Goal: Transaction & Acquisition: Subscribe to service/newsletter

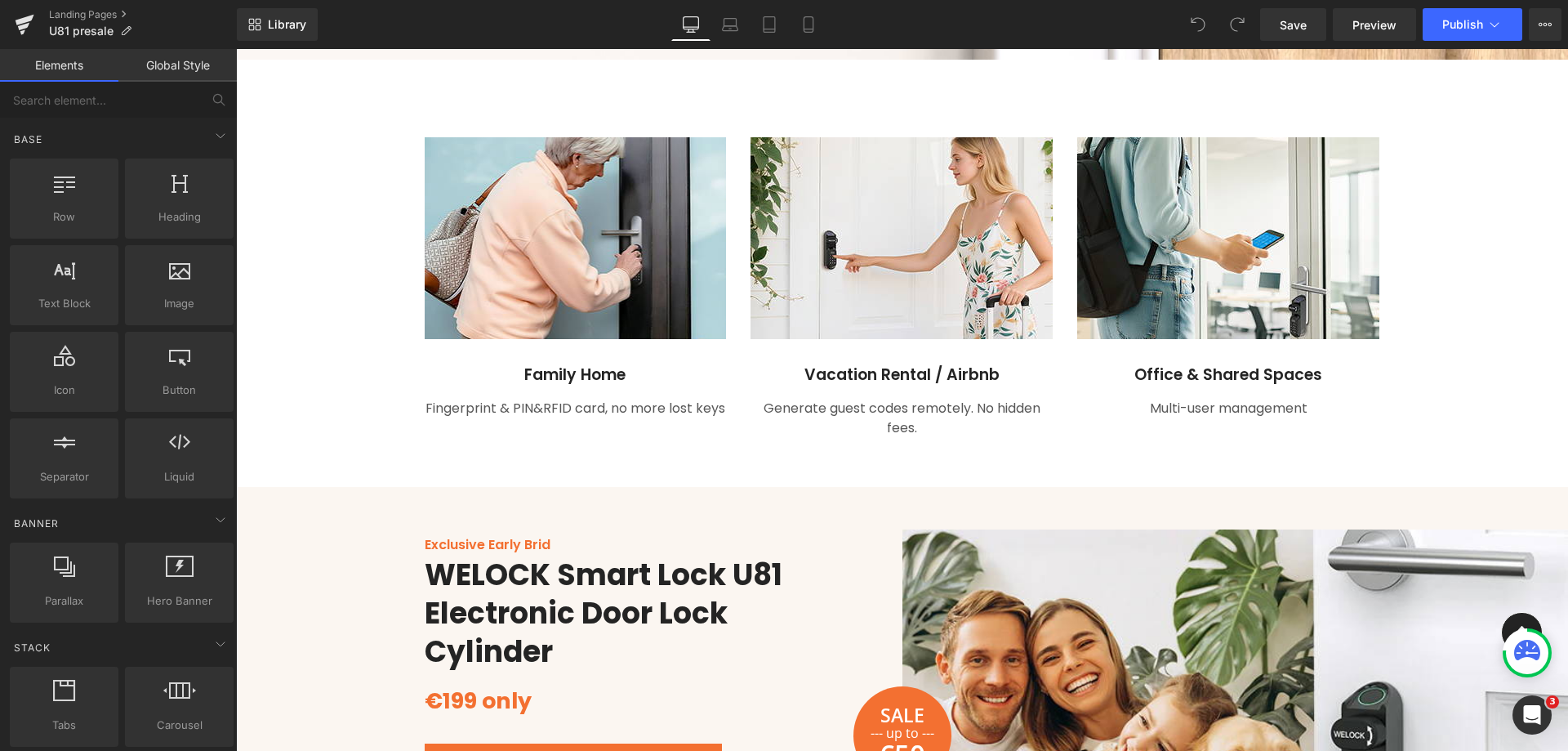
scroll to position [1716, 0]
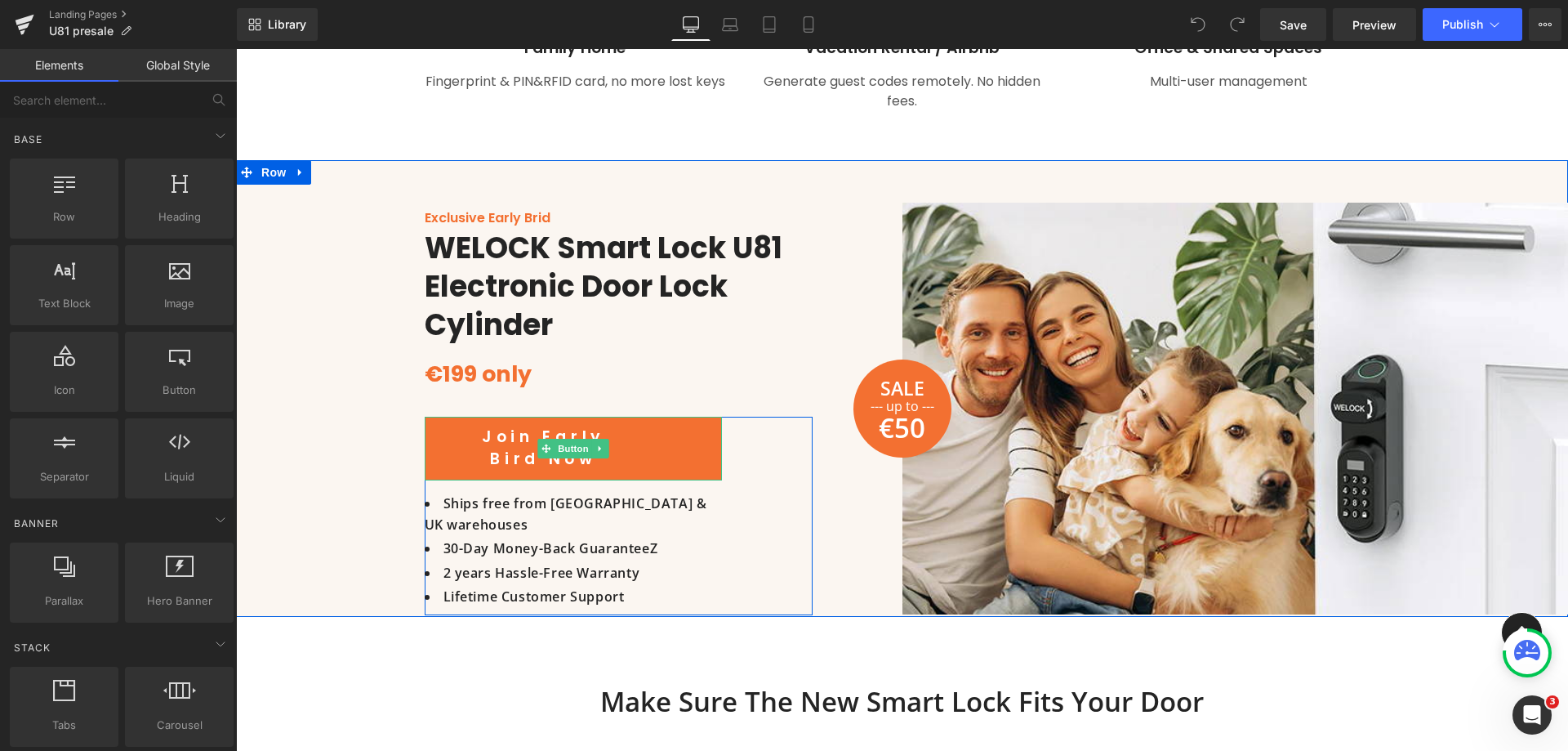
click at [618, 451] on link "Join Early Bird Now" at bounding box center [573, 448] width 297 height 64
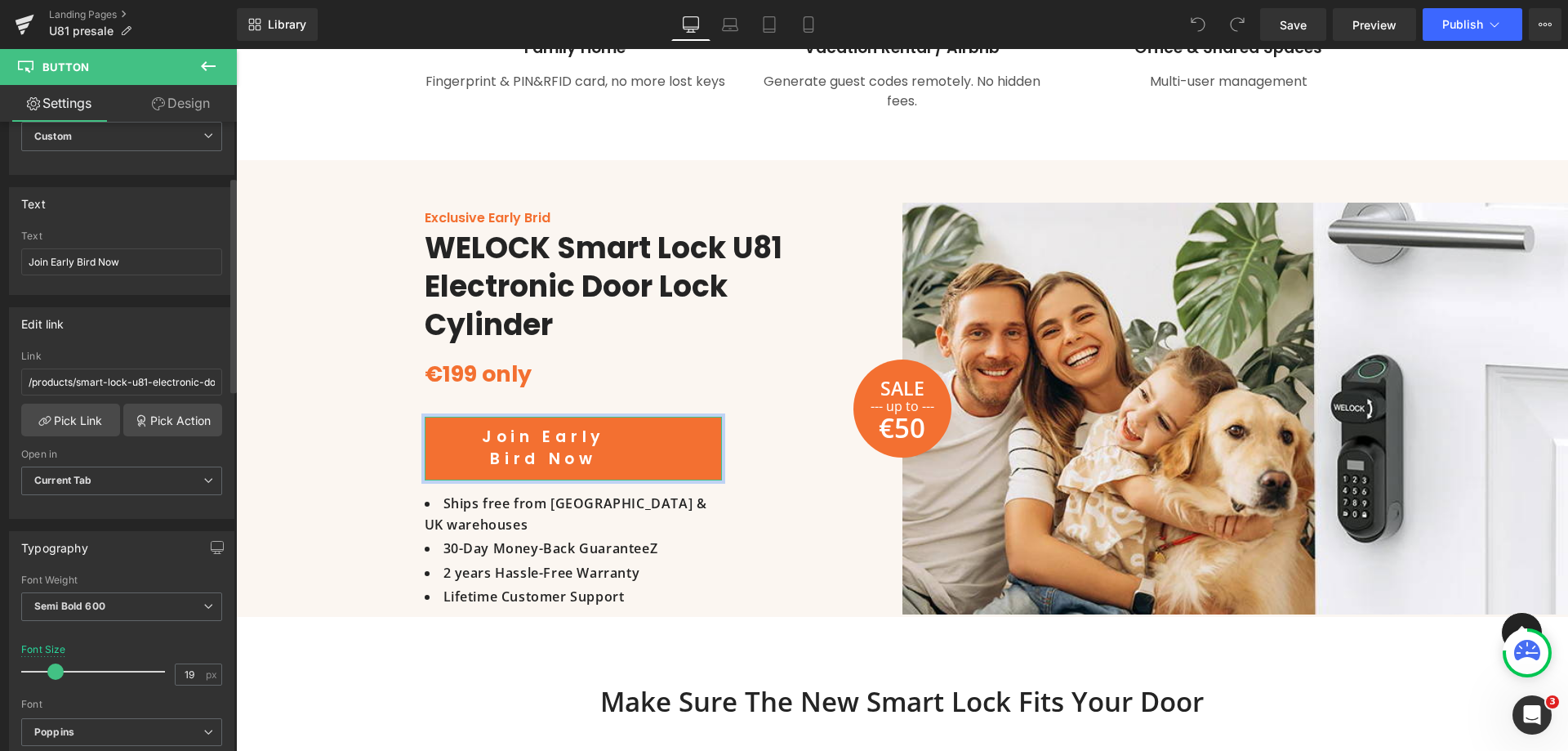
scroll to position [164, 0]
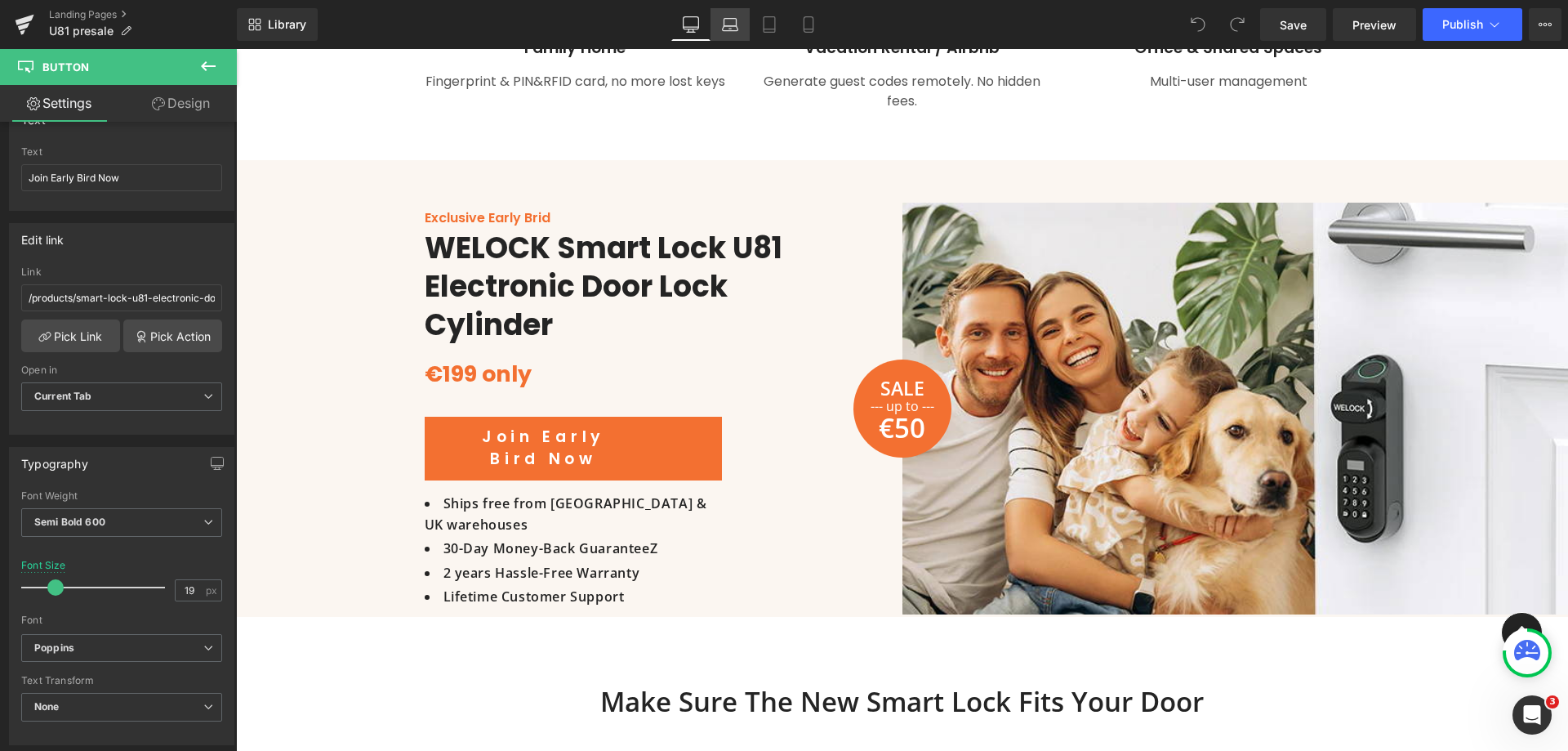
click at [738, 30] on icon at bounding box center [730, 28] width 15 height 5
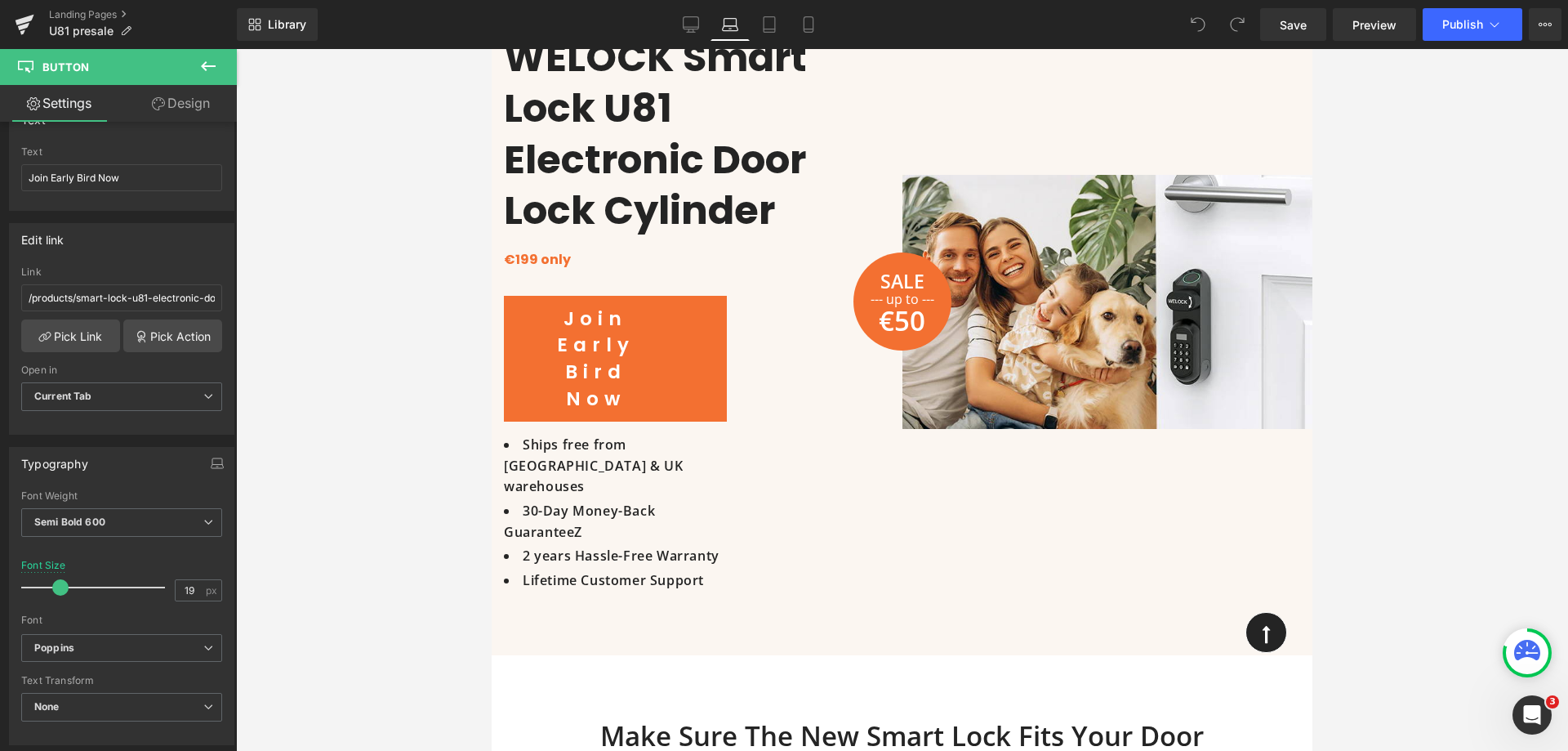
scroll to position [1857, 0]
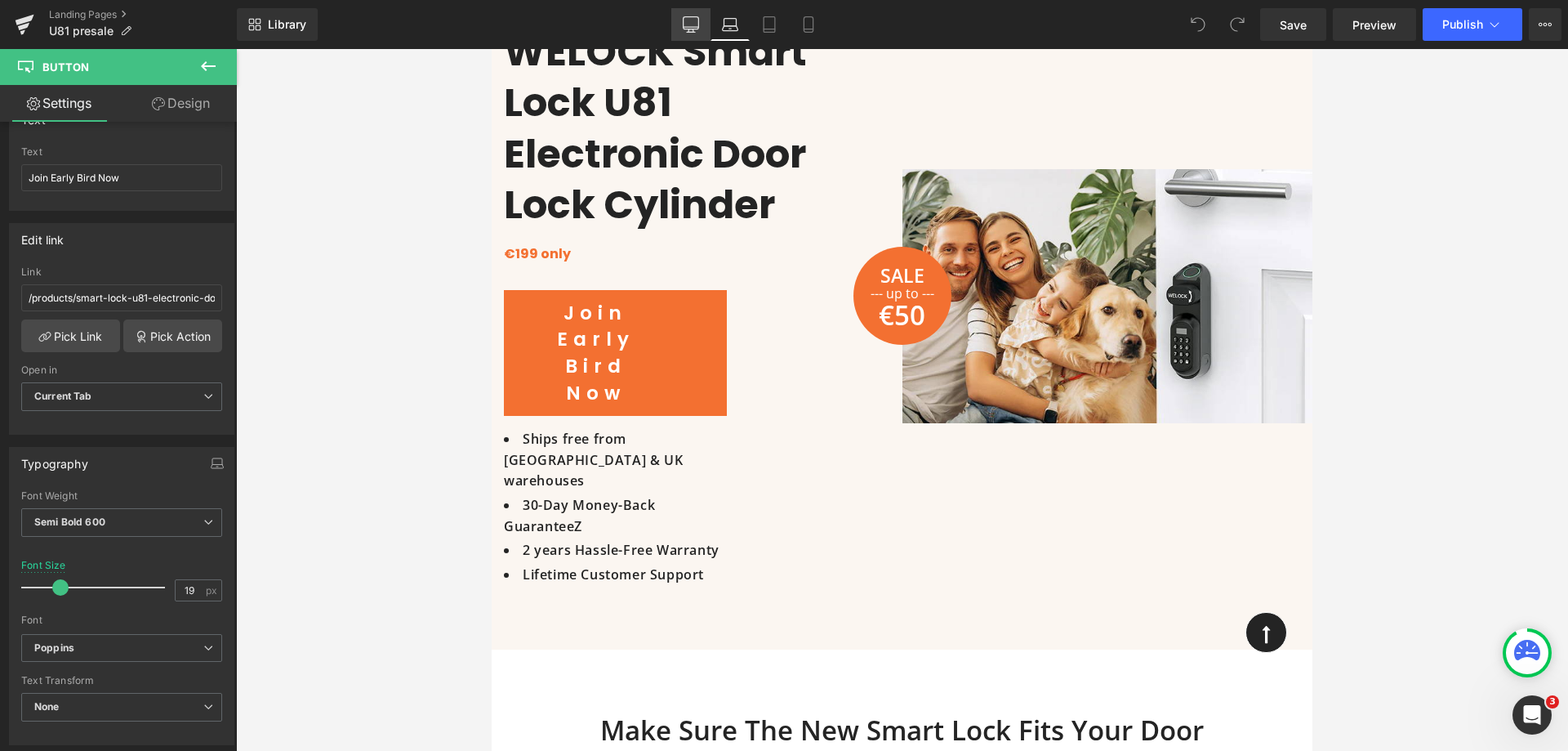
click at [697, 28] on icon at bounding box center [691, 25] width 16 height 16
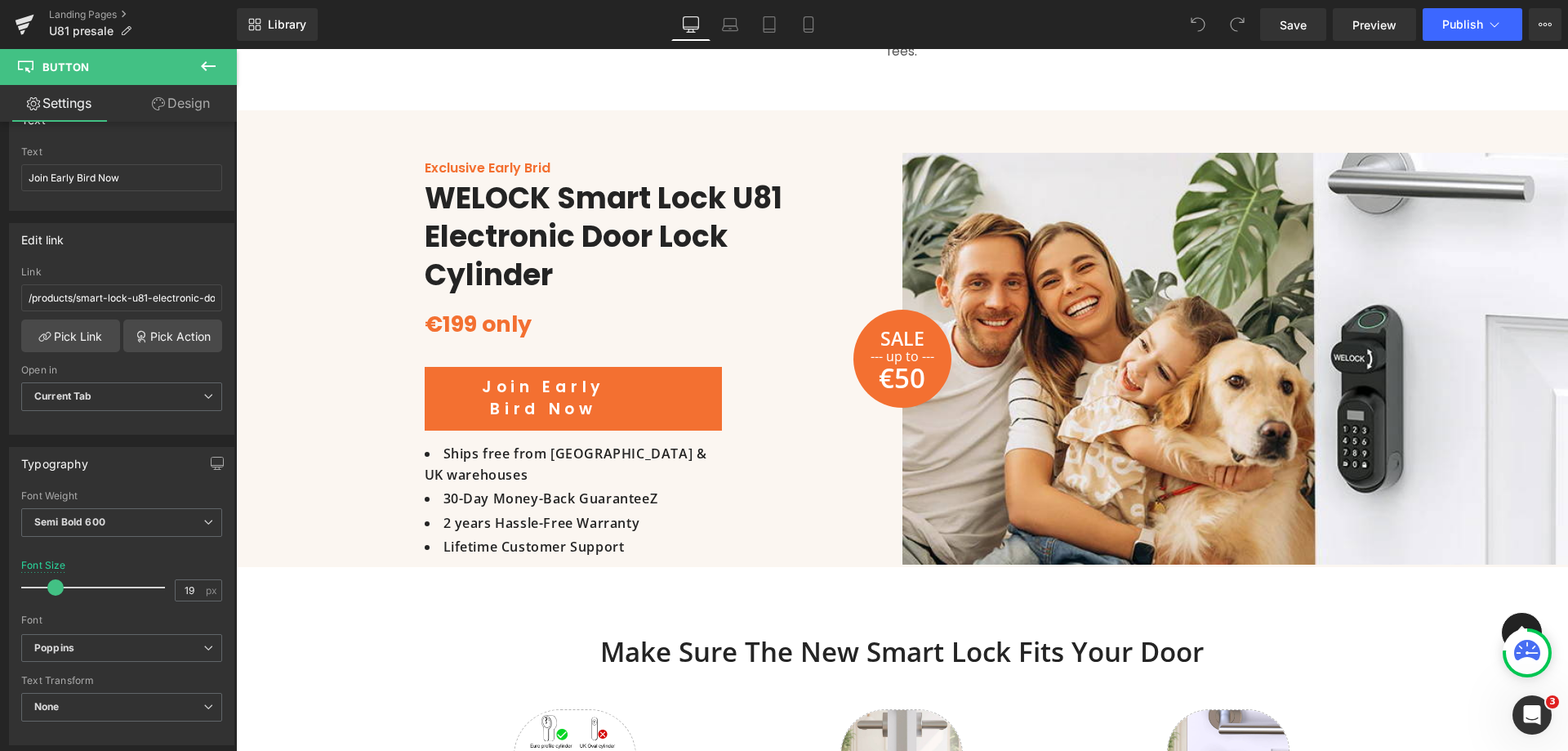
scroll to position [1760, 0]
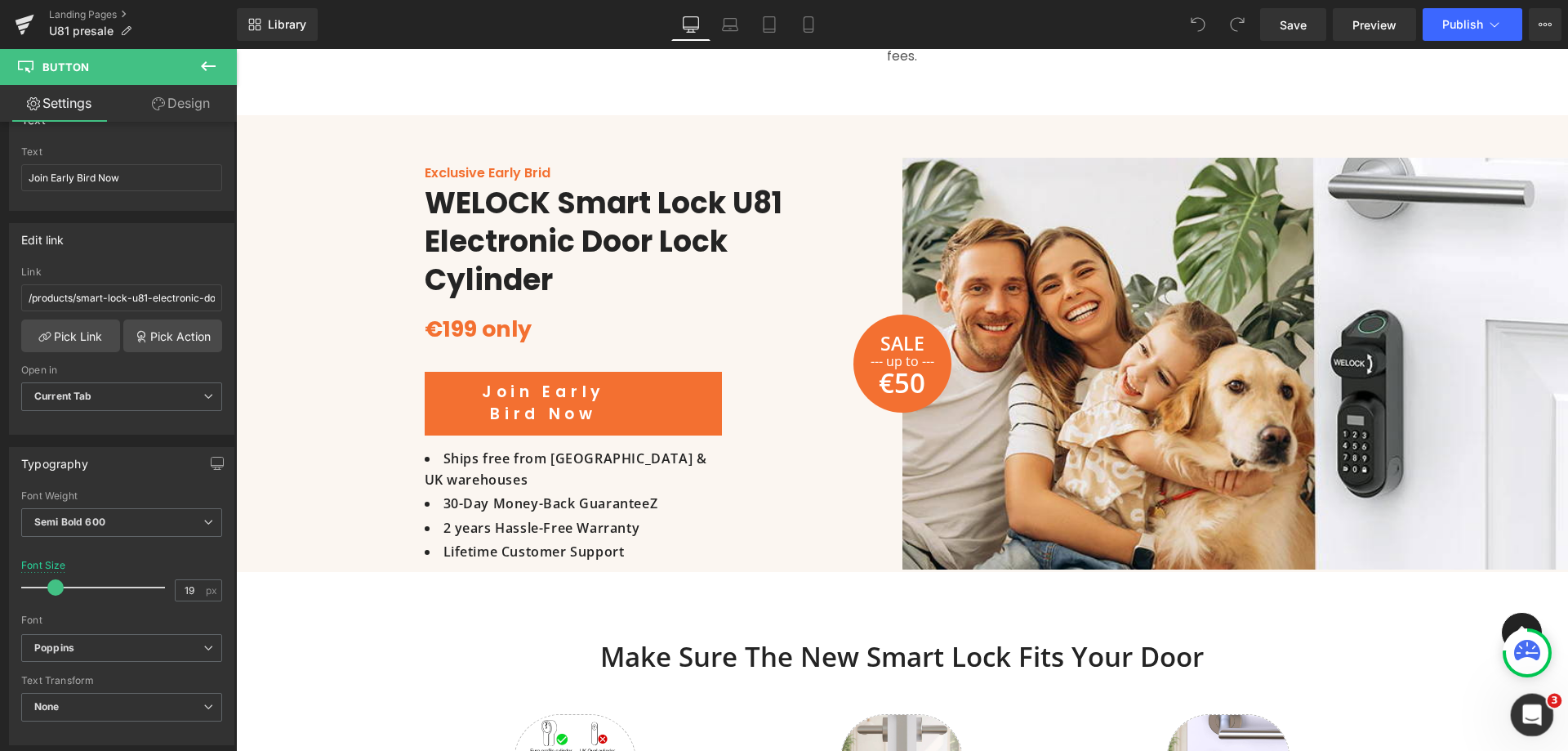
click at [1531, 709] on icon "打开 Intercom Messenger" at bounding box center [1529, 712] width 12 height 13
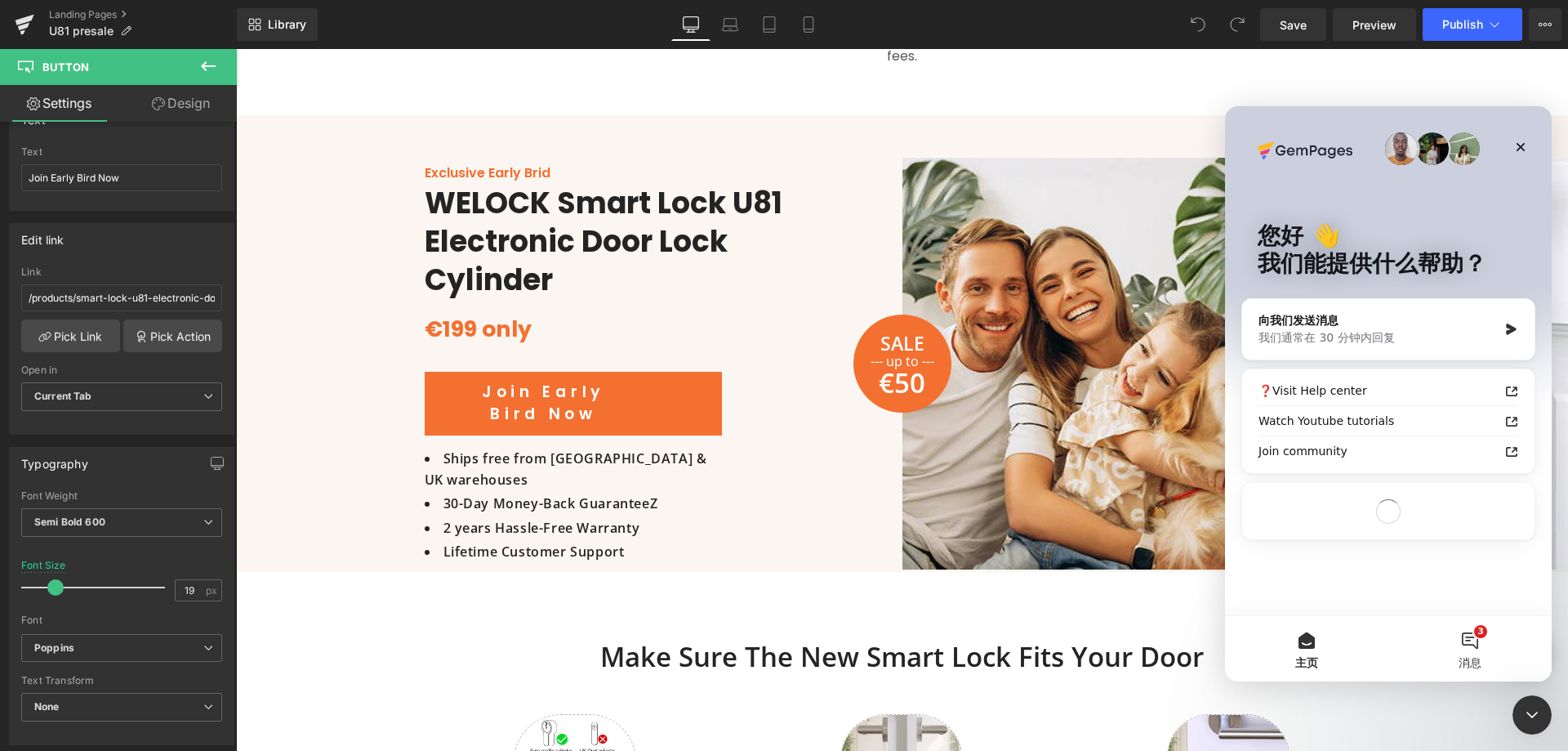
scroll to position [0, 0]
click at [1470, 652] on button "3 消息" at bounding box center [1470, 648] width 164 height 65
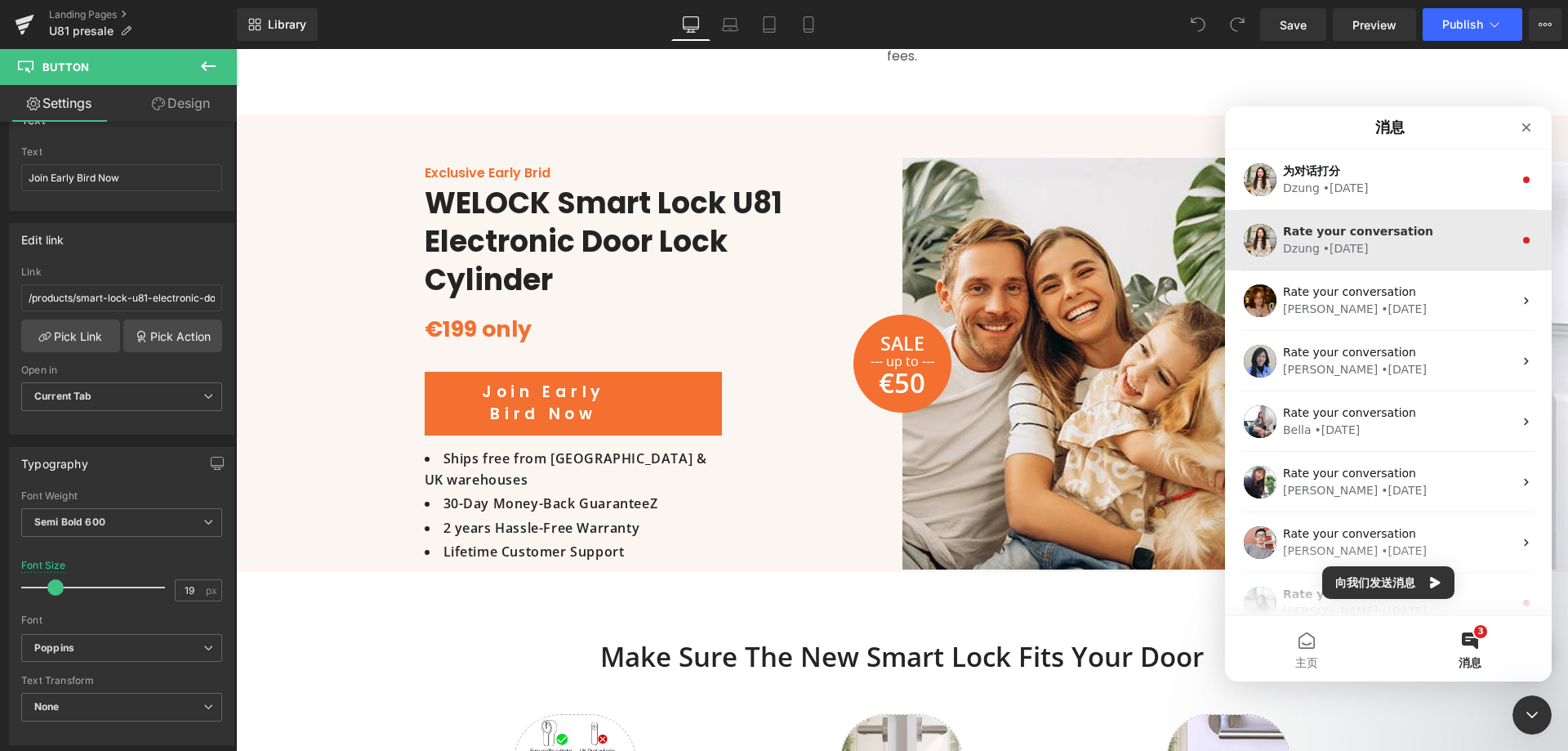
click at [1399, 242] on div "Dzung • [DATE]" at bounding box center [1397, 248] width 230 height 17
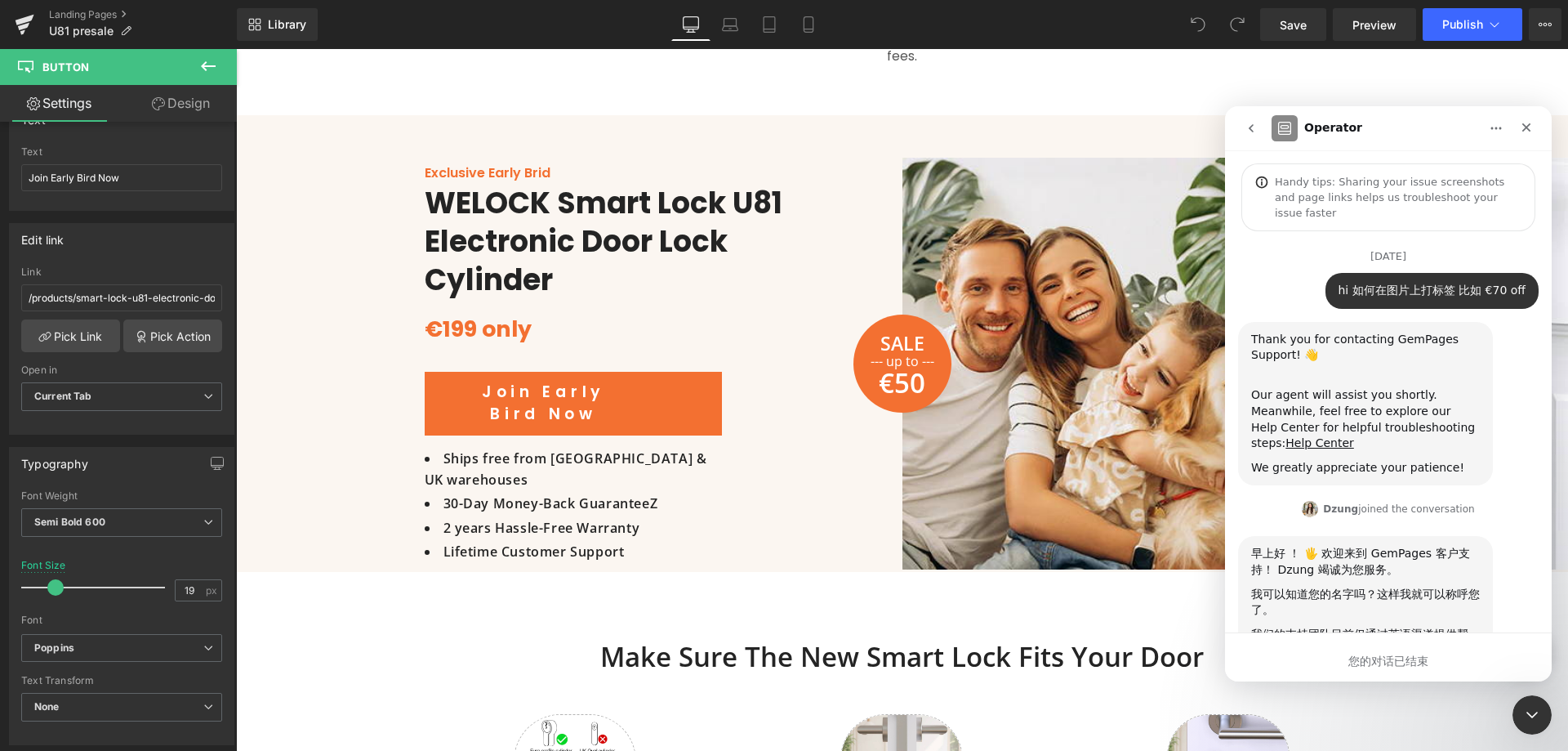
scroll to position [117, 0]
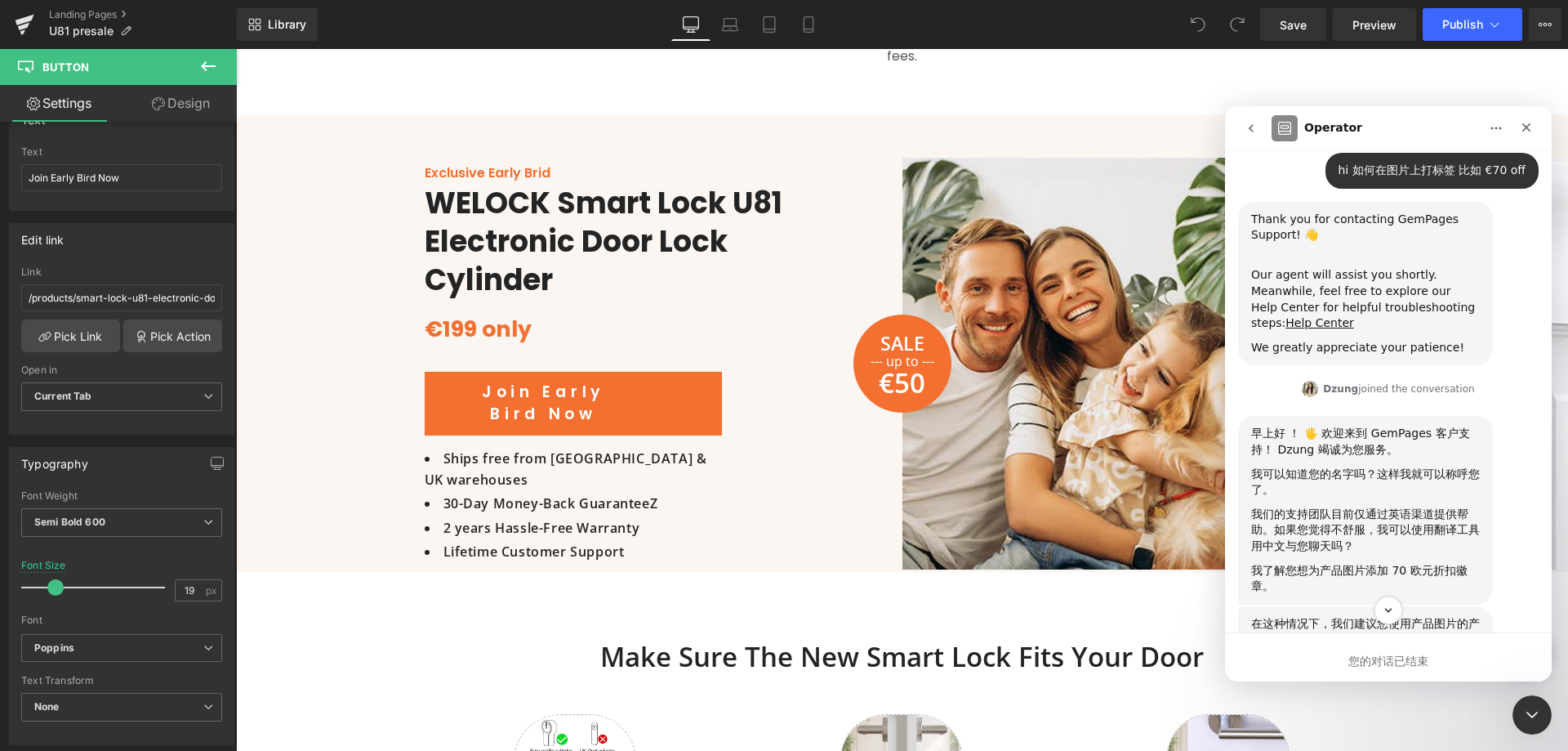
click at [1259, 127] on button "go back" at bounding box center [1251, 128] width 31 height 31
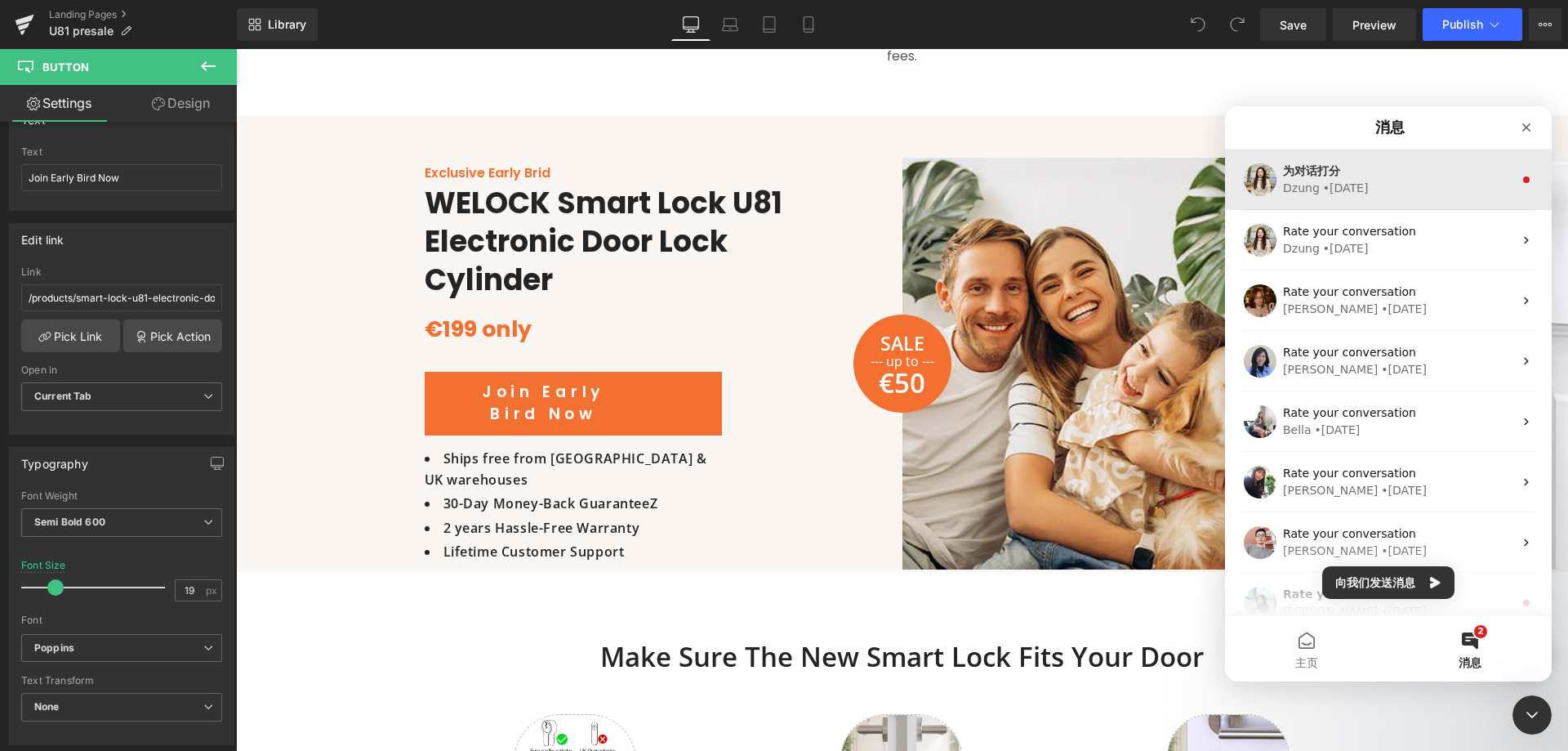
click at [1376, 192] on div "Dzung • [DATE]" at bounding box center [1397, 188] width 230 height 17
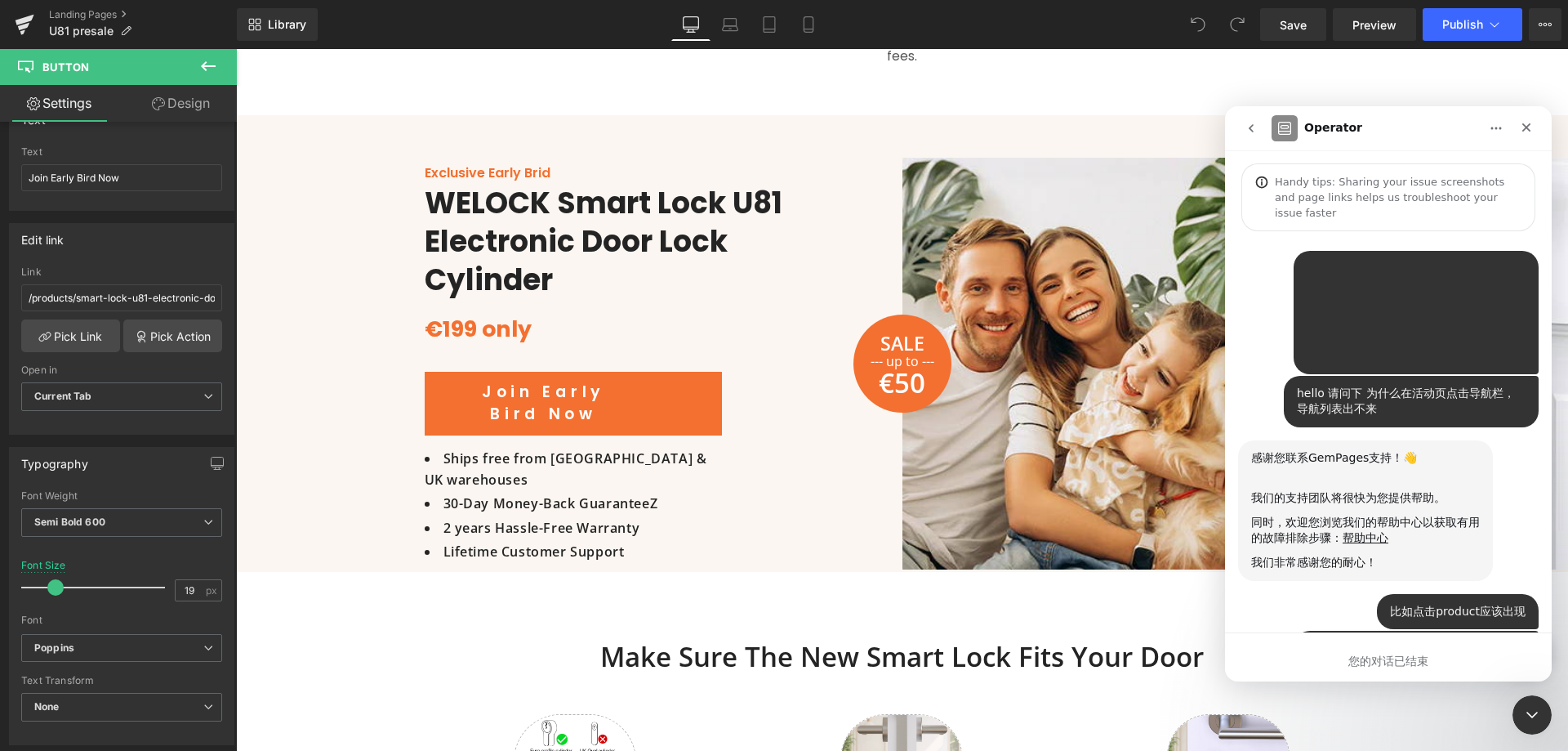
scroll to position [95, 0]
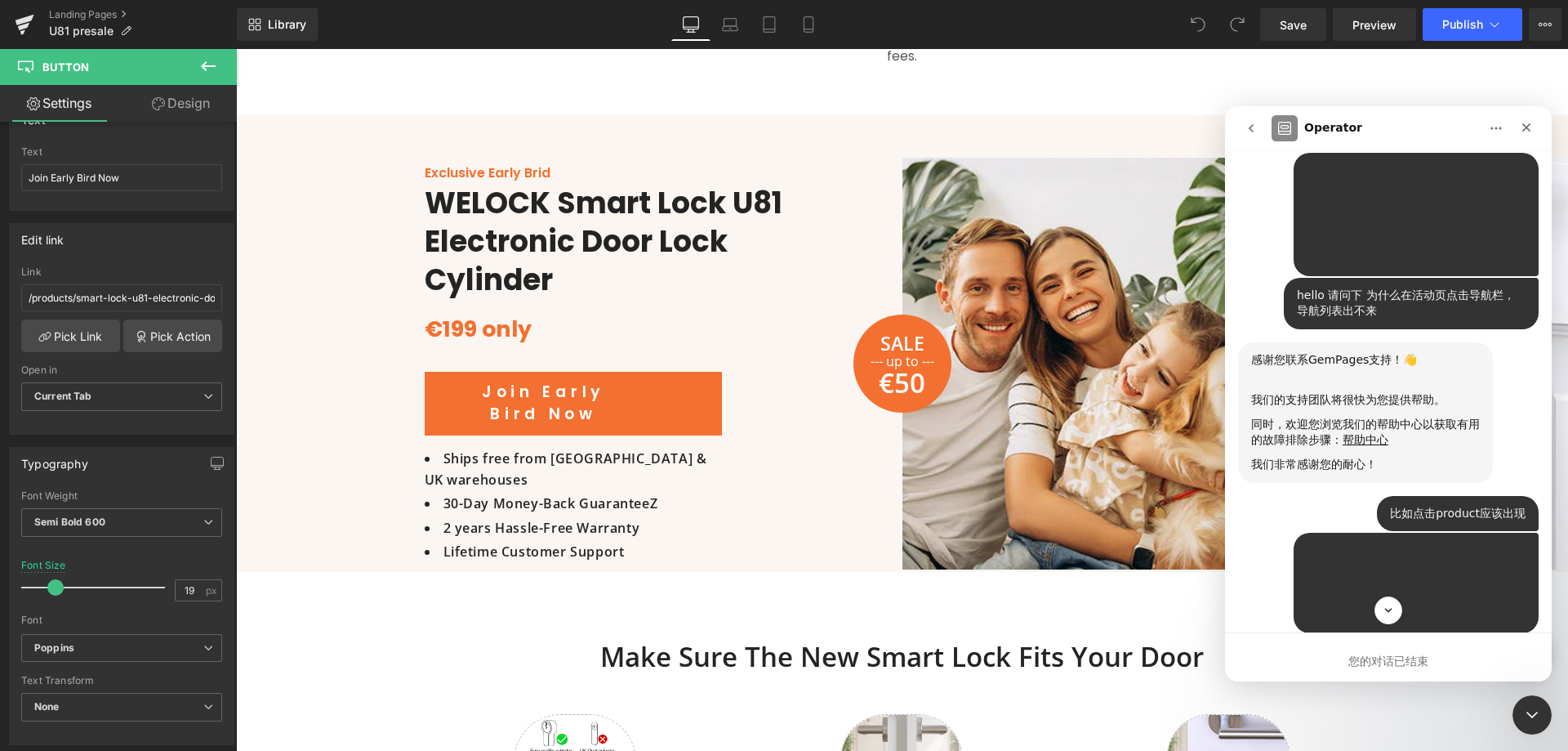
click at [1255, 128] on icon "go back" at bounding box center [1251, 128] width 13 height 13
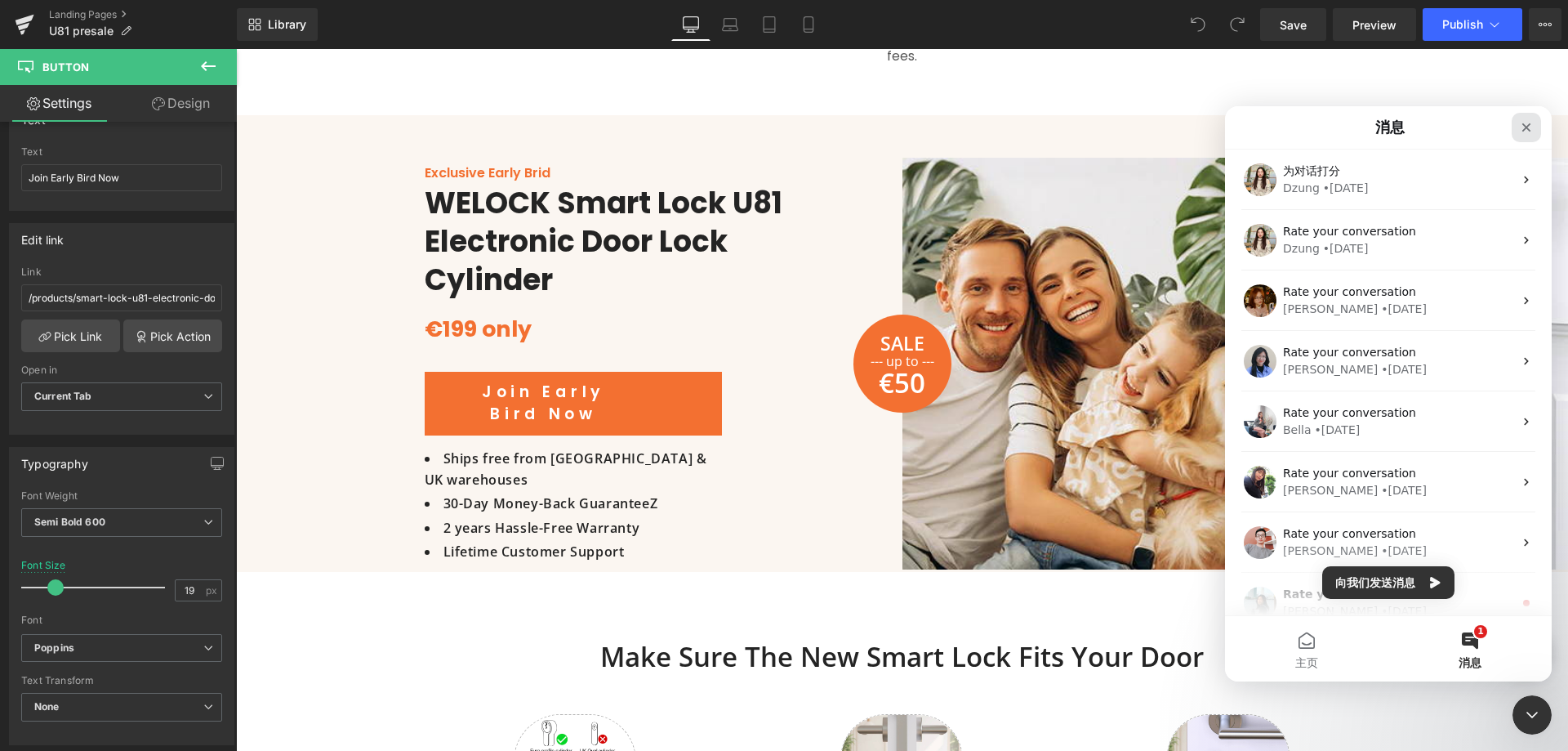
click at [1531, 125] on icon "关闭" at bounding box center [1526, 127] width 13 height 13
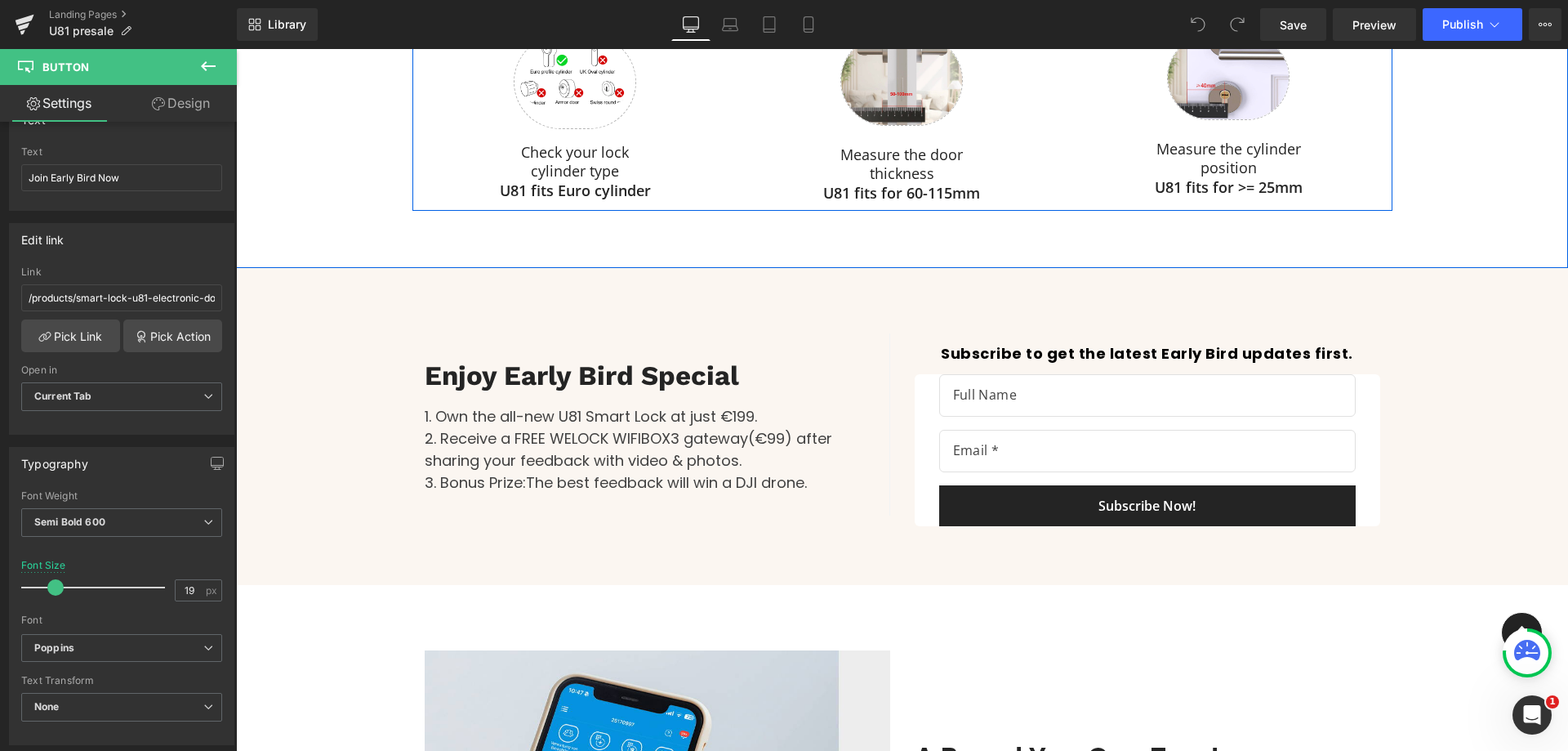
scroll to position [2577, 0]
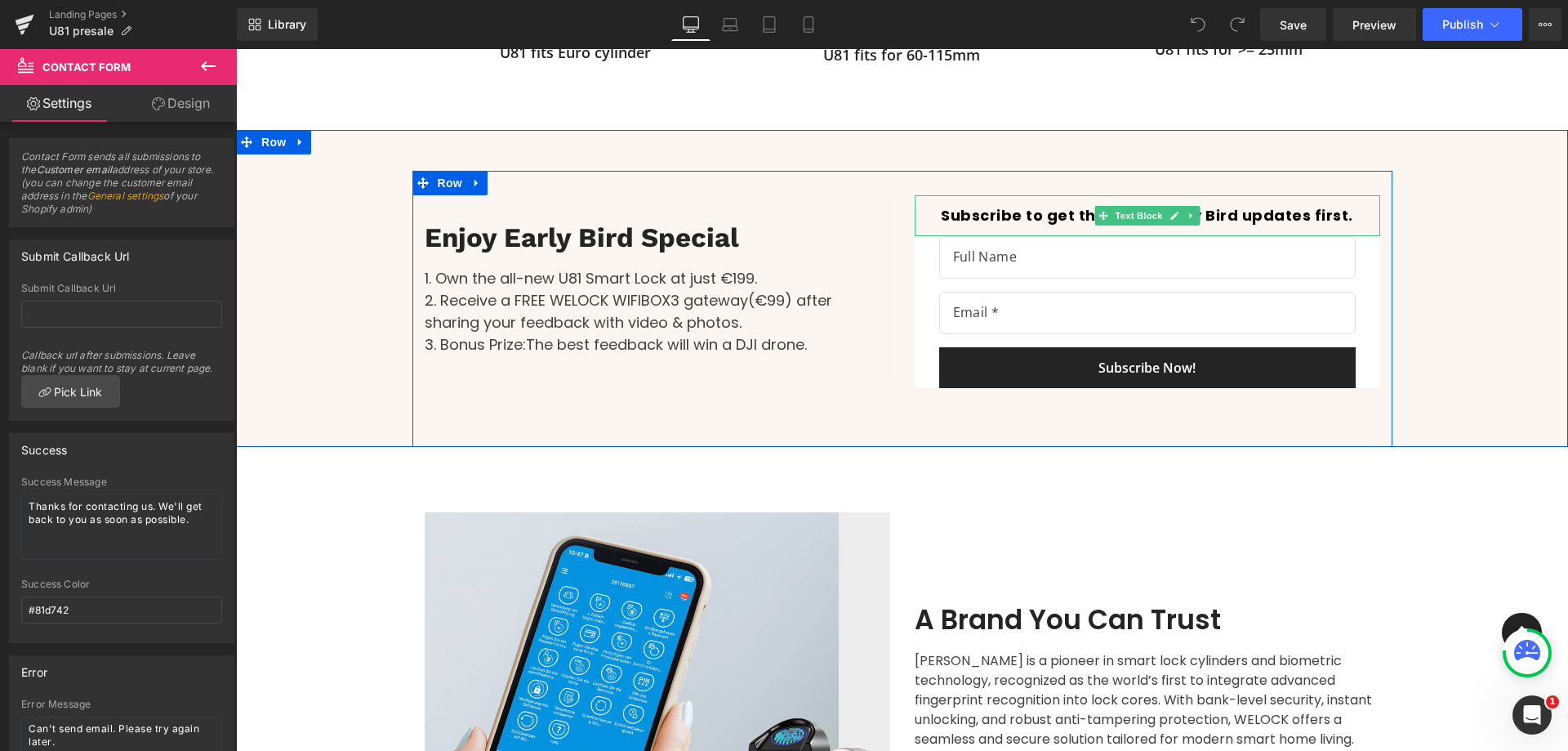
click at [1010, 245] on div "Subscribe to get the latest Early Bird updates first. Text Block Text Field Ema…" at bounding box center [1147, 292] width 490 height 193
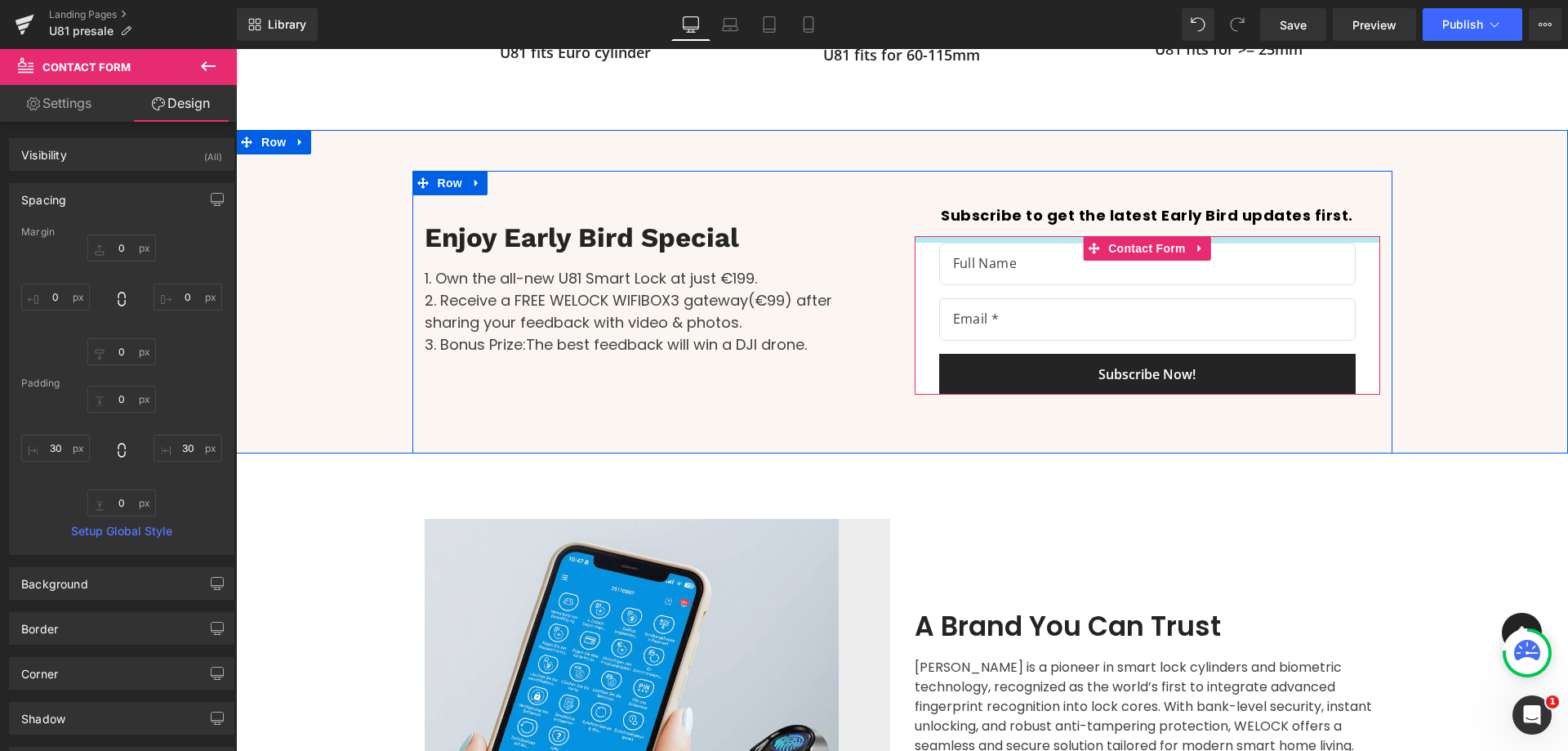
click at [935, 259] on div "Text Field Email Field Subscribe Now! Submit Button Contact Form" at bounding box center [1147, 315] width 465 height 157
click at [846, 355] on div "3. Bonus Prize:The best feedback will win a DJI drone." at bounding box center [644, 345] width 440 height 22
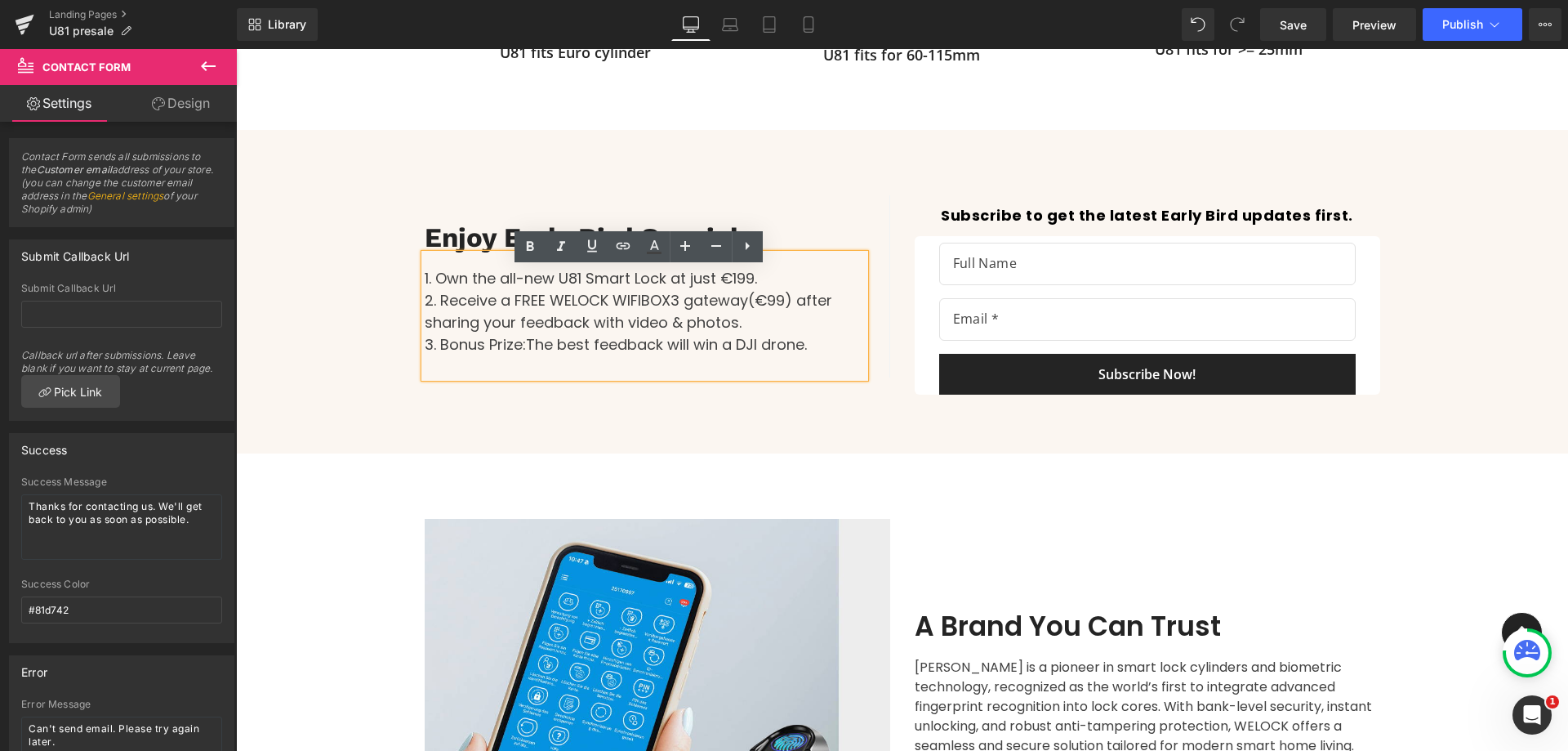
drag, startPoint x: 948, startPoint y: 405, endPoint x: 952, endPoint y: 415, distance: 10.8
click at [952, 415] on div "Text Block Enjoy Early Bird Special Heading 1. Own the all-new U81 Smart Lock a…" at bounding box center [903, 312] width 980 height 283
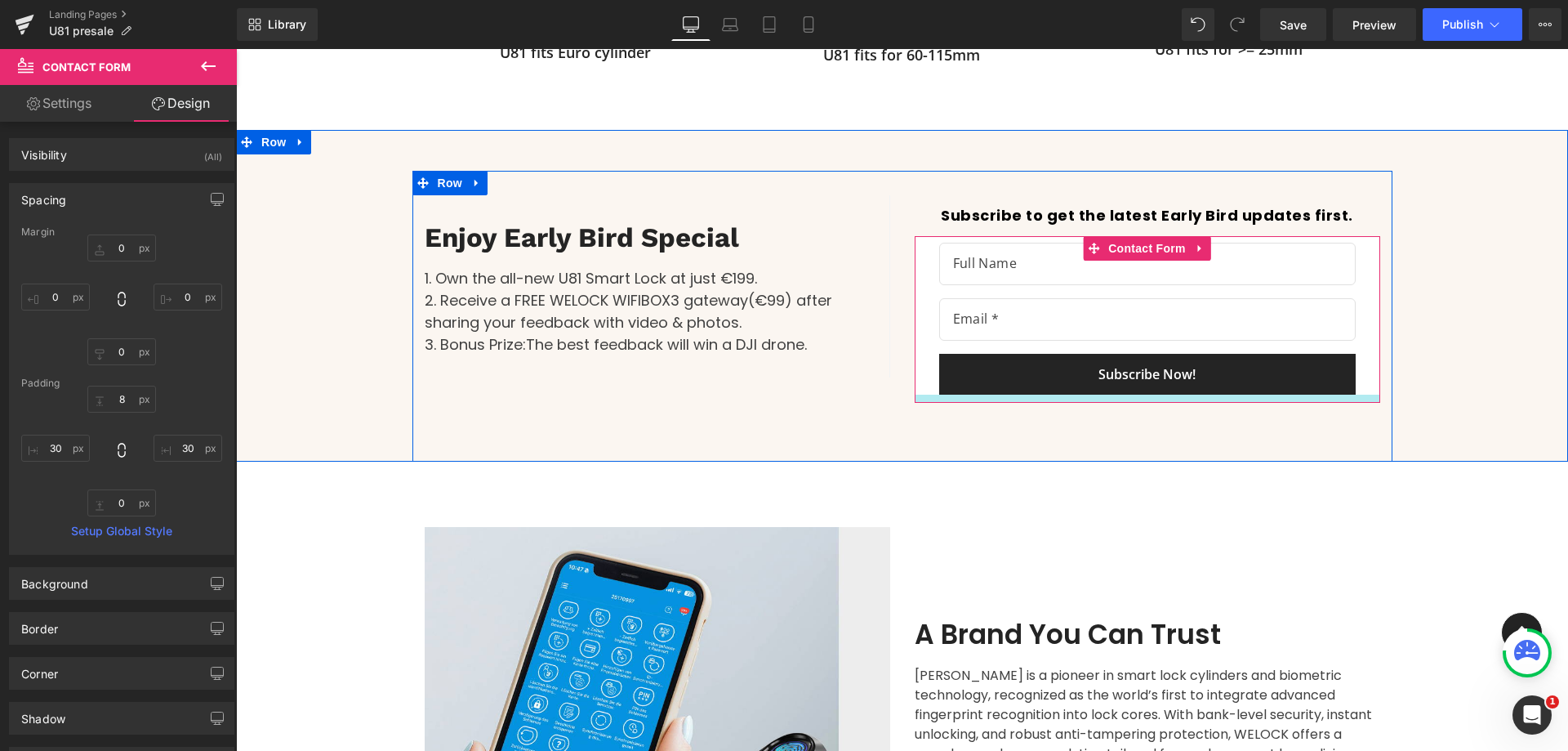
drag, startPoint x: 924, startPoint y: 406, endPoint x: 926, endPoint y: 414, distance: 8.2
click at [926, 403] on div at bounding box center [1147, 398] width 465 height 8
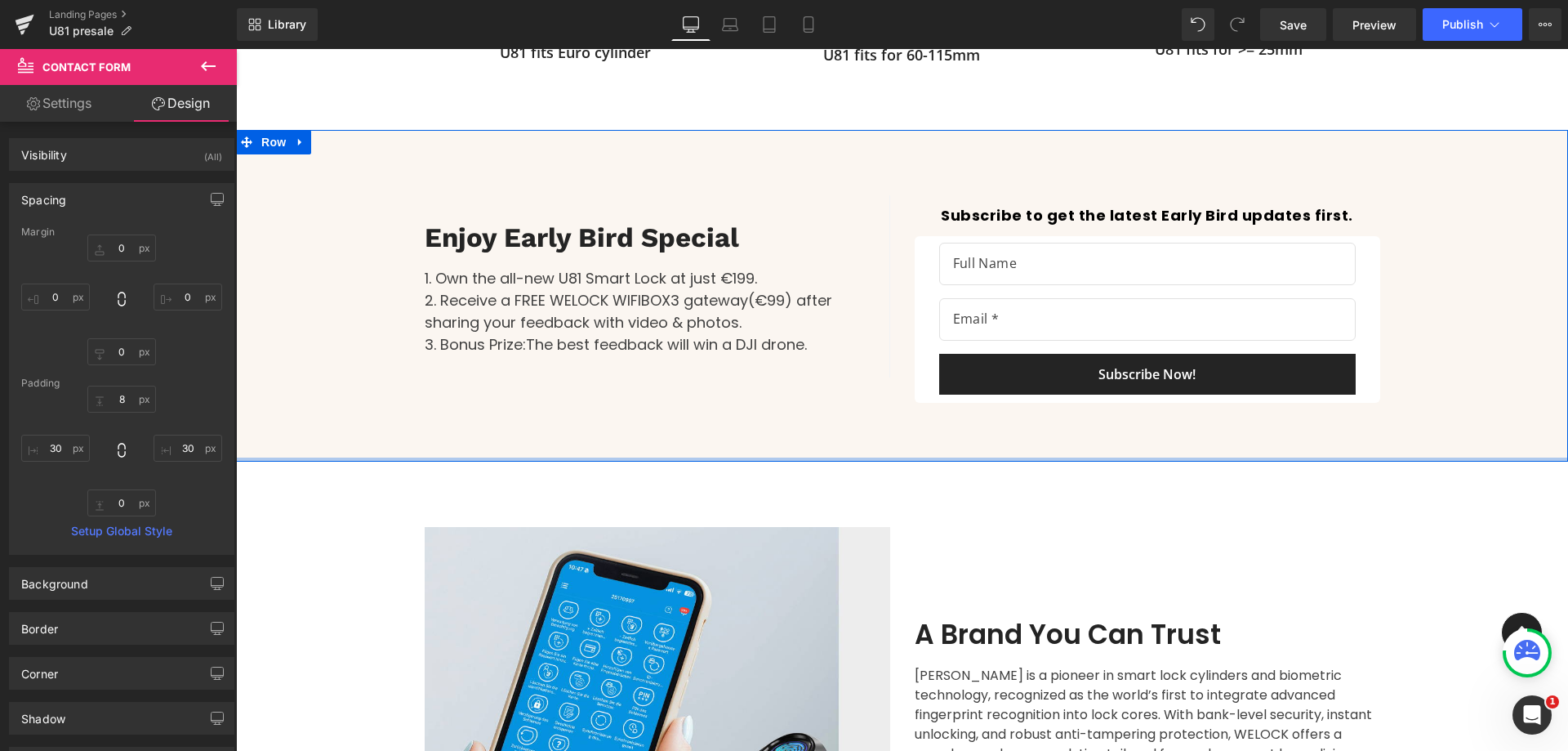
click at [920, 462] on div at bounding box center [902, 459] width 1332 height 4
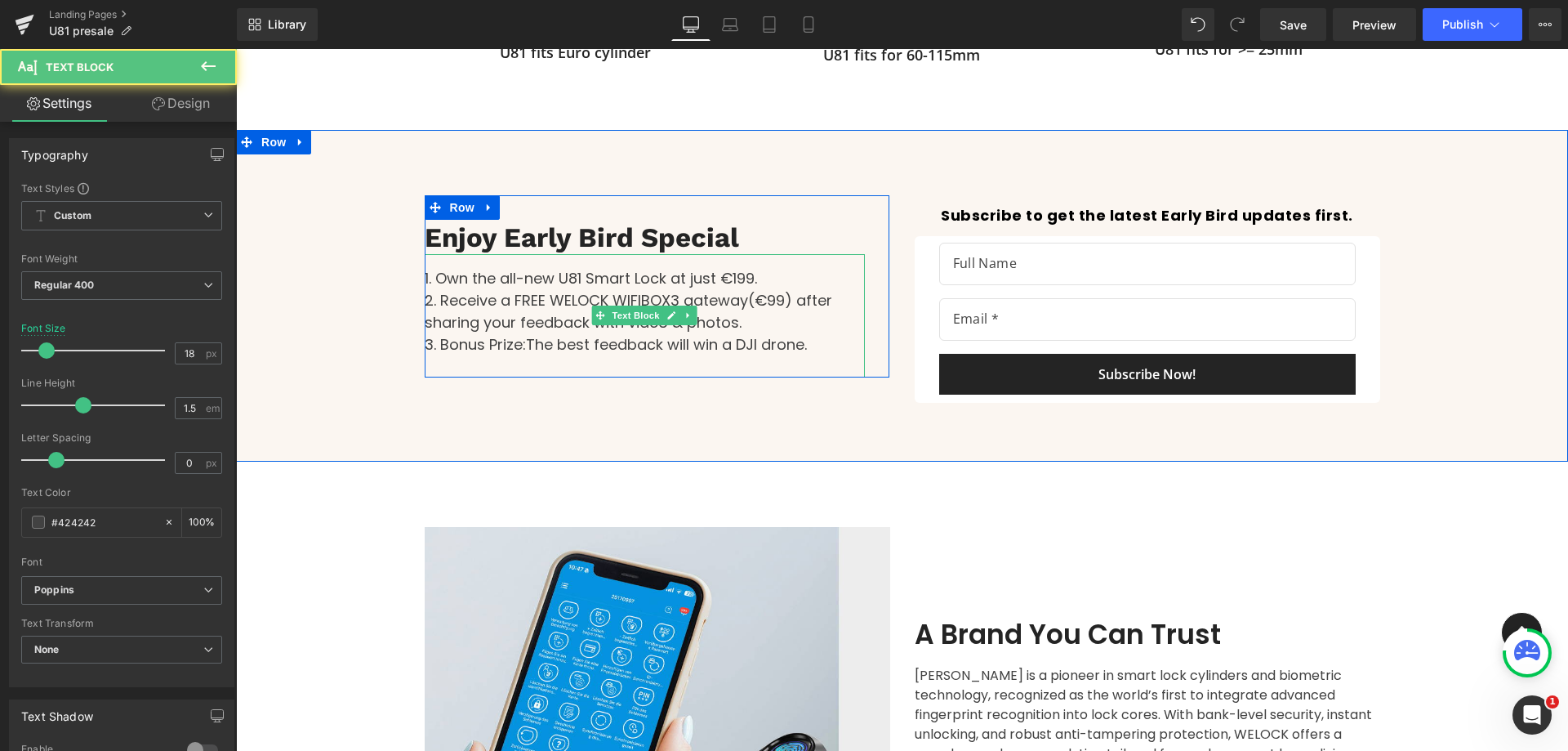
click at [597, 377] on div at bounding box center [644, 366] width 440 height 22
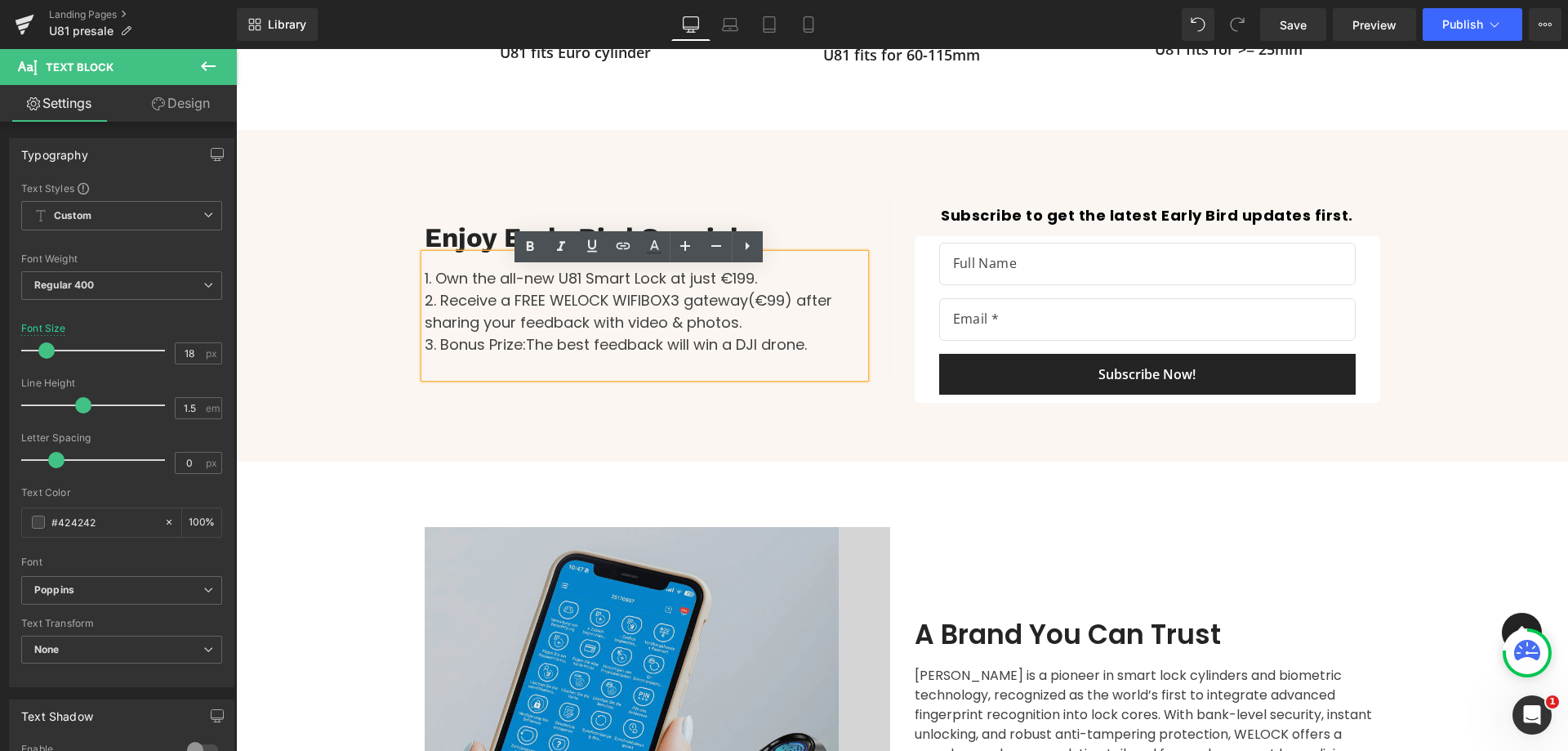
click at [577, 437] on div "Text Block Enjoy Early Bird Special Heading 1. Own the all-new U81 Smart Lock a…" at bounding box center [903, 316] width 980 height 291
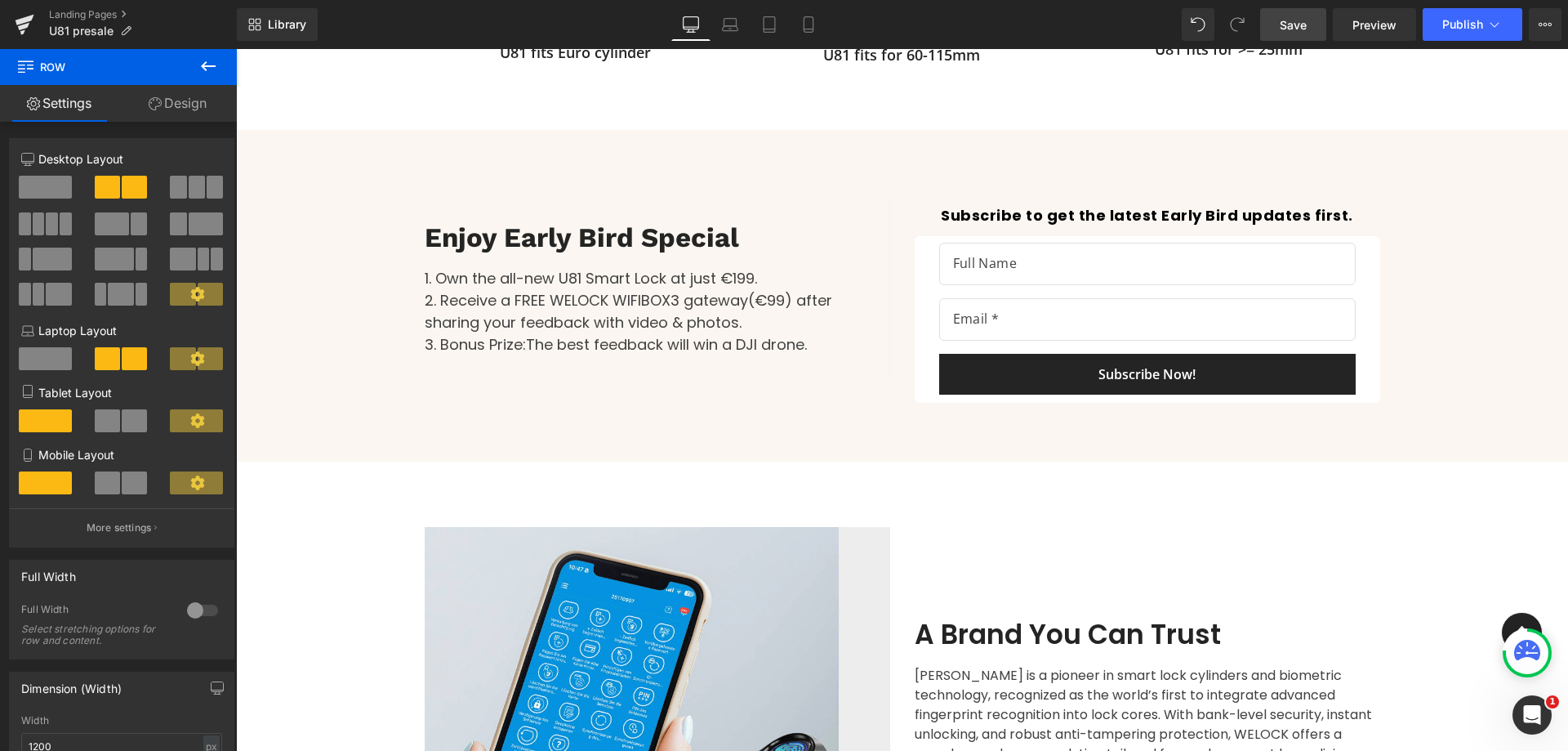
click at [1282, 32] on span "Save" at bounding box center [1293, 25] width 27 height 17
